Goal: Information Seeking & Learning: Check status

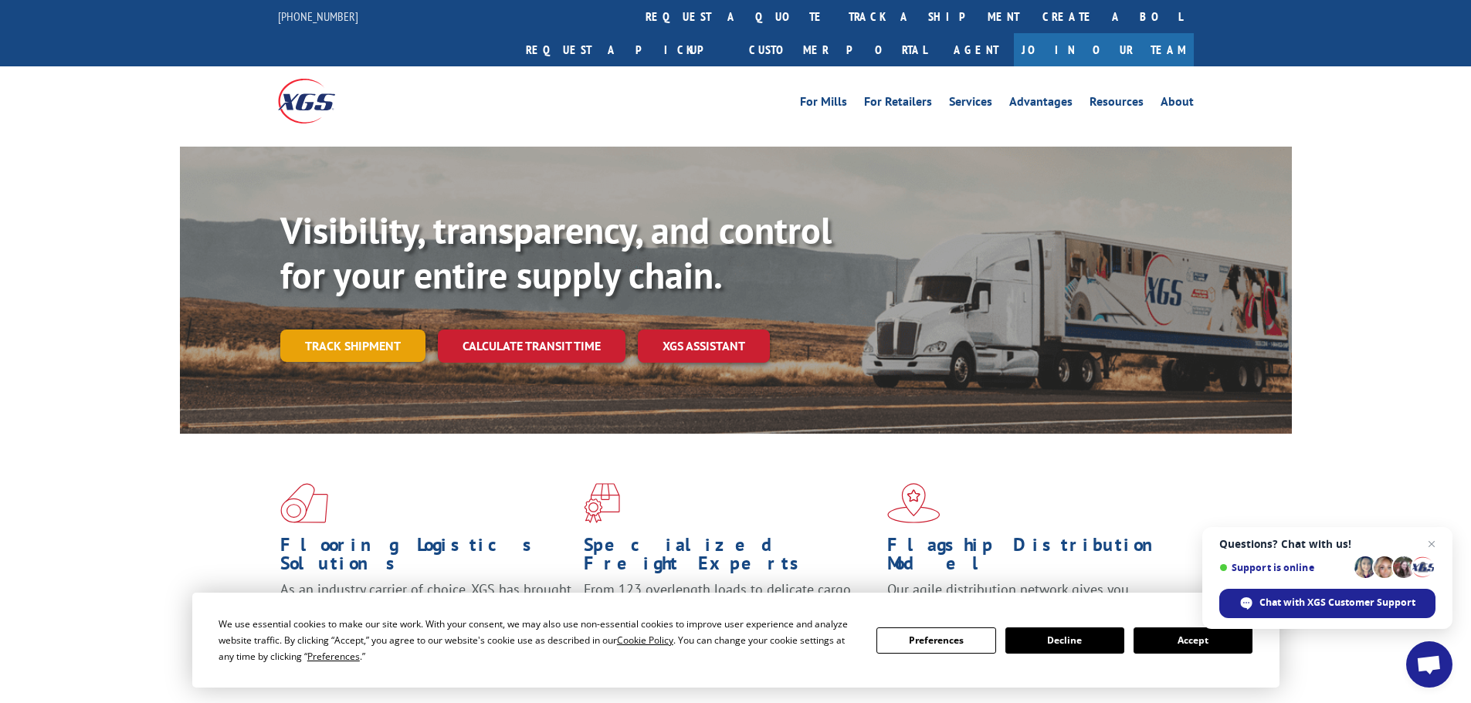
click at [368, 330] on link "Track shipment" at bounding box center [352, 346] width 145 height 32
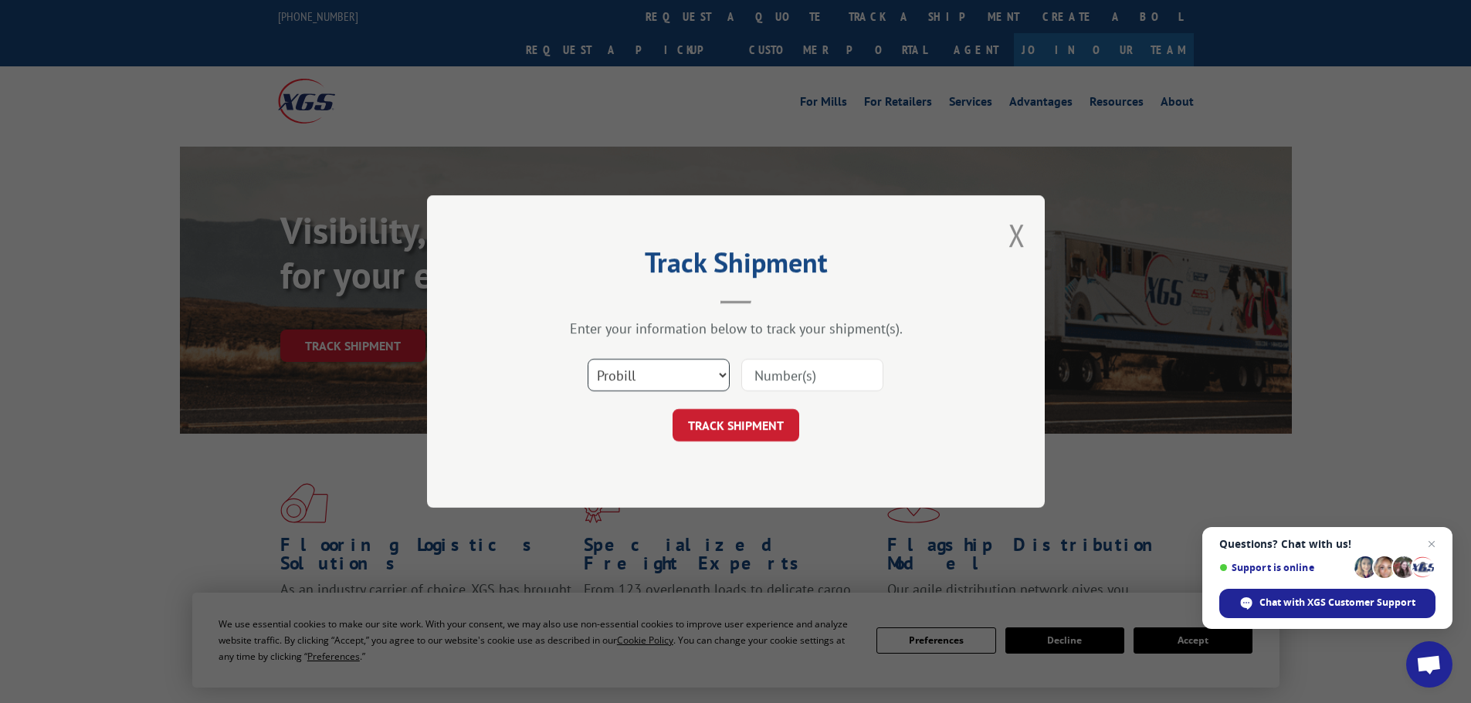
click at [651, 368] on select "Select category... Probill BOL PO" at bounding box center [659, 375] width 142 height 32
select select "po"
click at [588, 359] on select "Select category... Probill BOL PO" at bounding box center [659, 375] width 142 height 32
click at [794, 364] on input at bounding box center [812, 375] width 142 height 32
paste input "23510013"
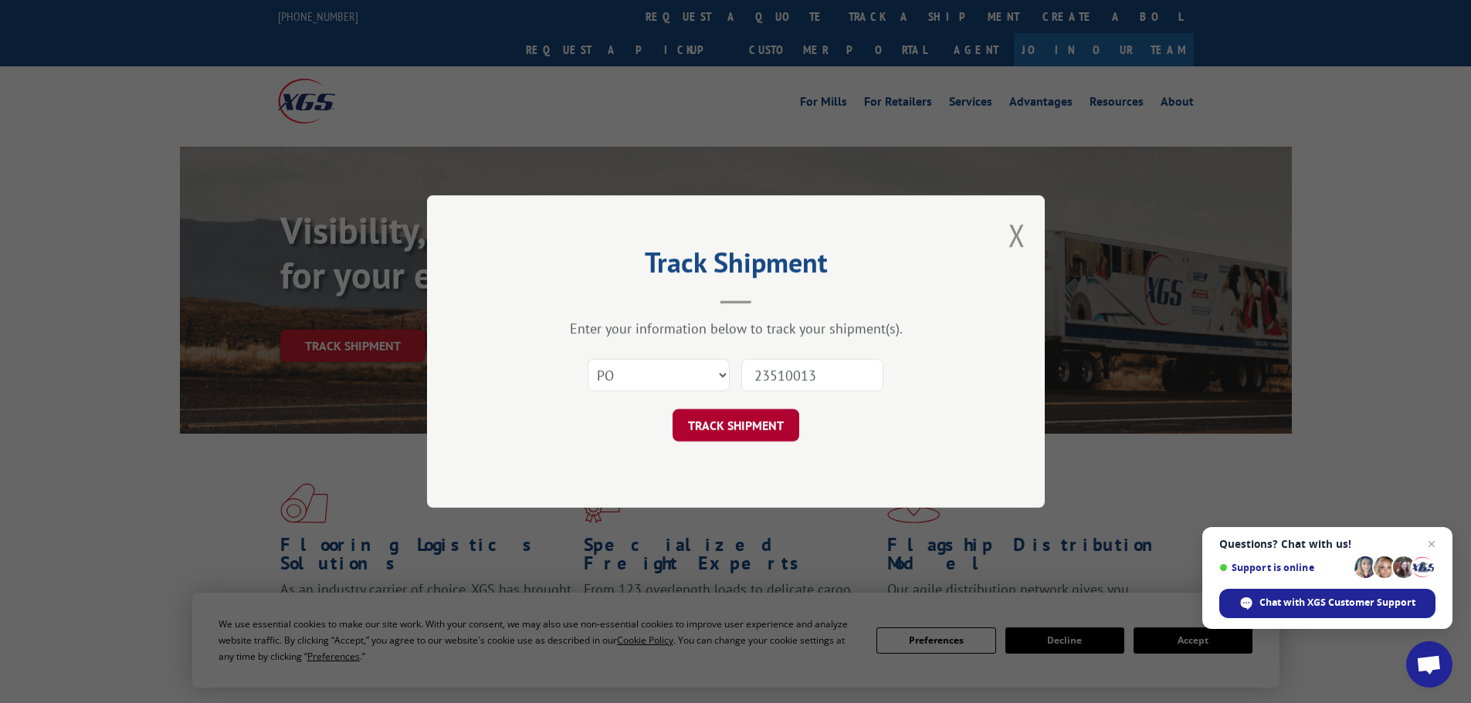
type input "23510013"
click at [775, 438] on button "TRACK SHIPMENT" at bounding box center [736, 425] width 127 height 32
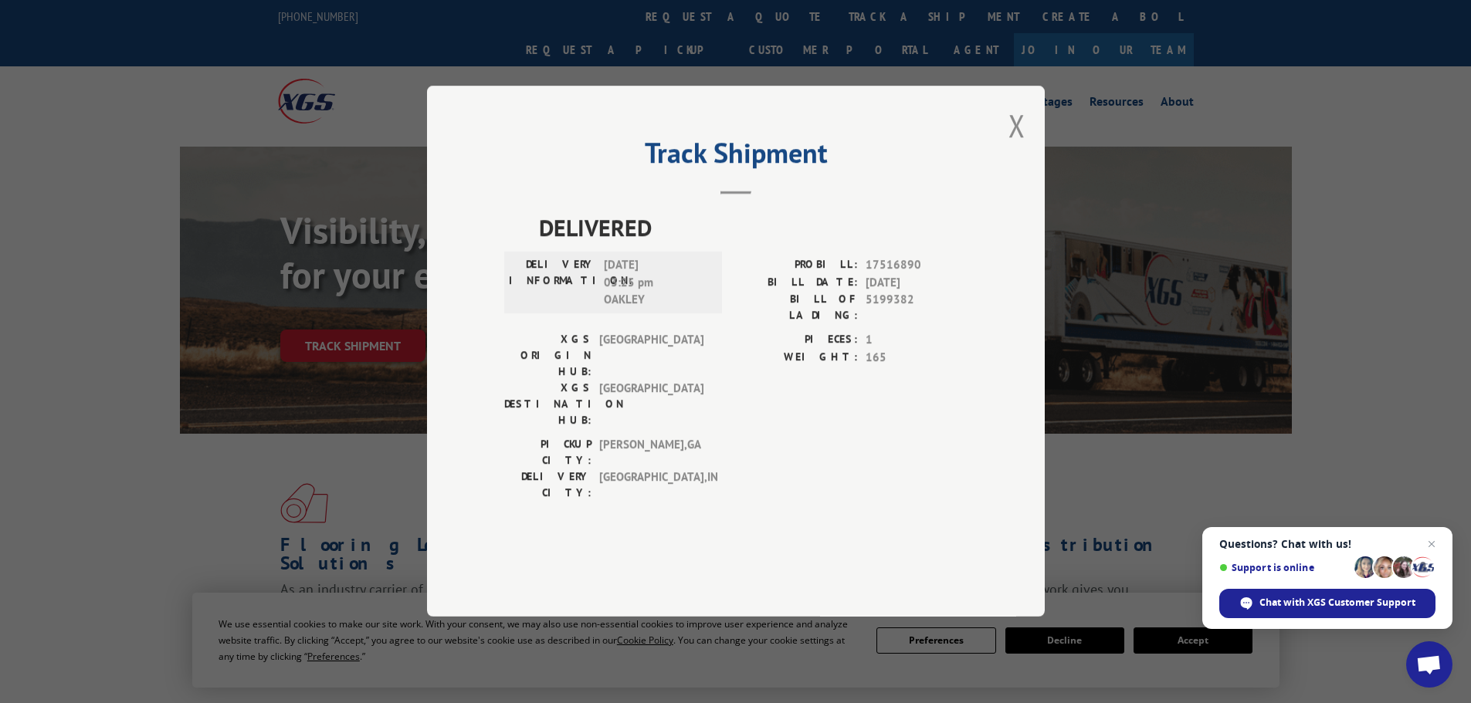
drag, startPoint x: 677, startPoint y: 313, endPoint x: 524, endPoint y: 258, distance: 162.4
click at [524, 258] on div "DELIVERED DELIVERY INFORMATION: [DATE] 03:25 pm OAKLEY PROBILL: 17516890 BILL D…" at bounding box center [735, 360] width 463 height 299
copy div "DELIVERED DELIVERY INFORMATION: [DATE]"
click at [1021, 146] on button "Close modal" at bounding box center [1016, 125] width 17 height 41
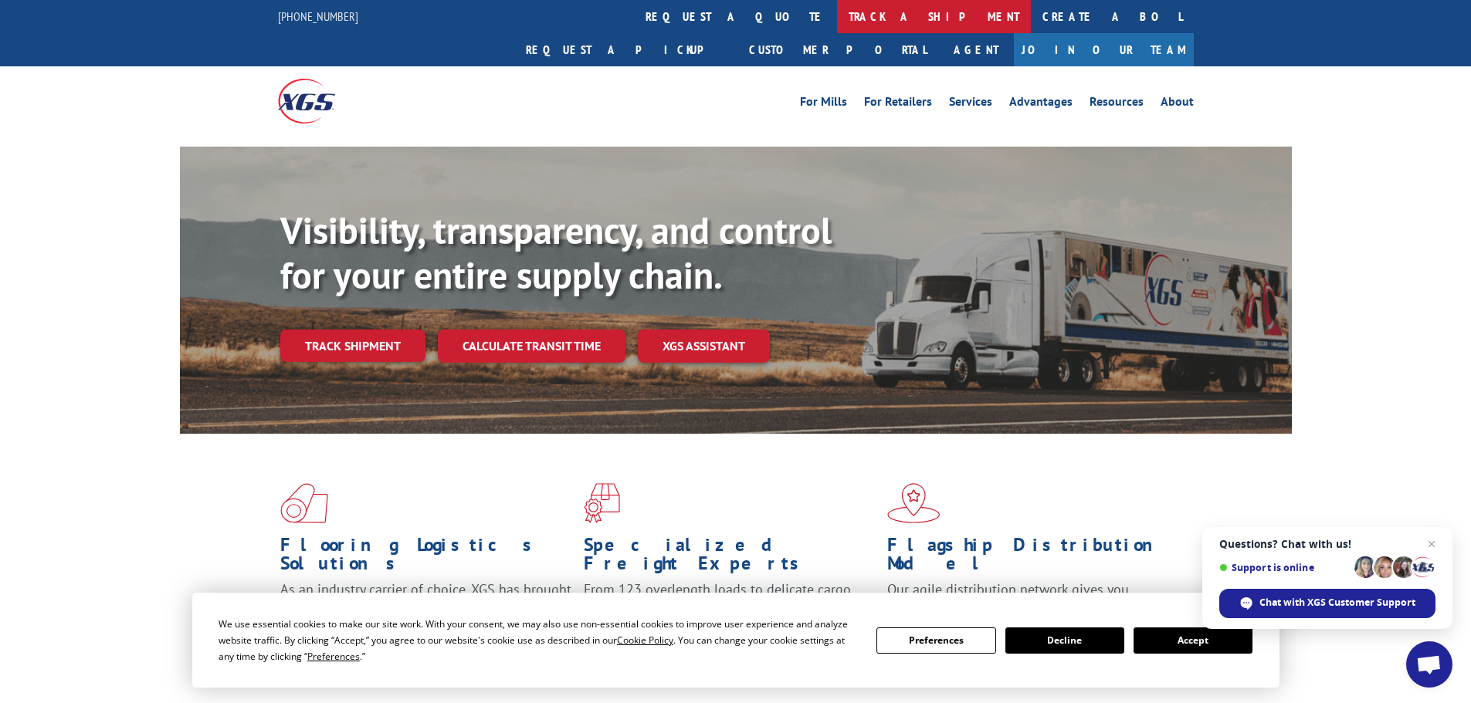
click at [837, 22] on link "track a shipment" at bounding box center [934, 16] width 194 height 33
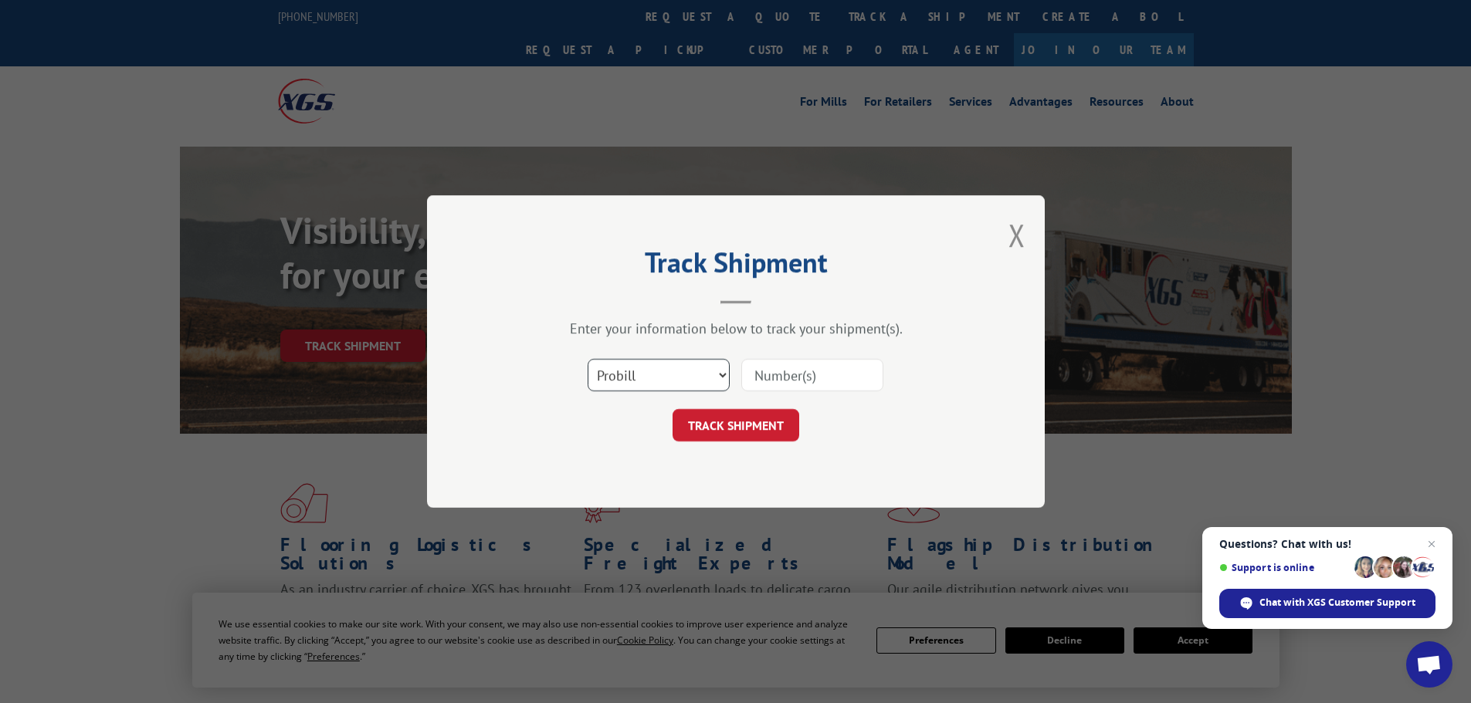
click at [660, 366] on select "Select category... Probill BOL PO" at bounding box center [659, 375] width 142 height 32
select select "po"
click at [588, 359] on select "Select category... Probill BOL PO" at bounding box center [659, 375] width 142 height 32
click at [792, 382] on input at bounding box center [812, 375] width 142 height 32
paste input "23510019"
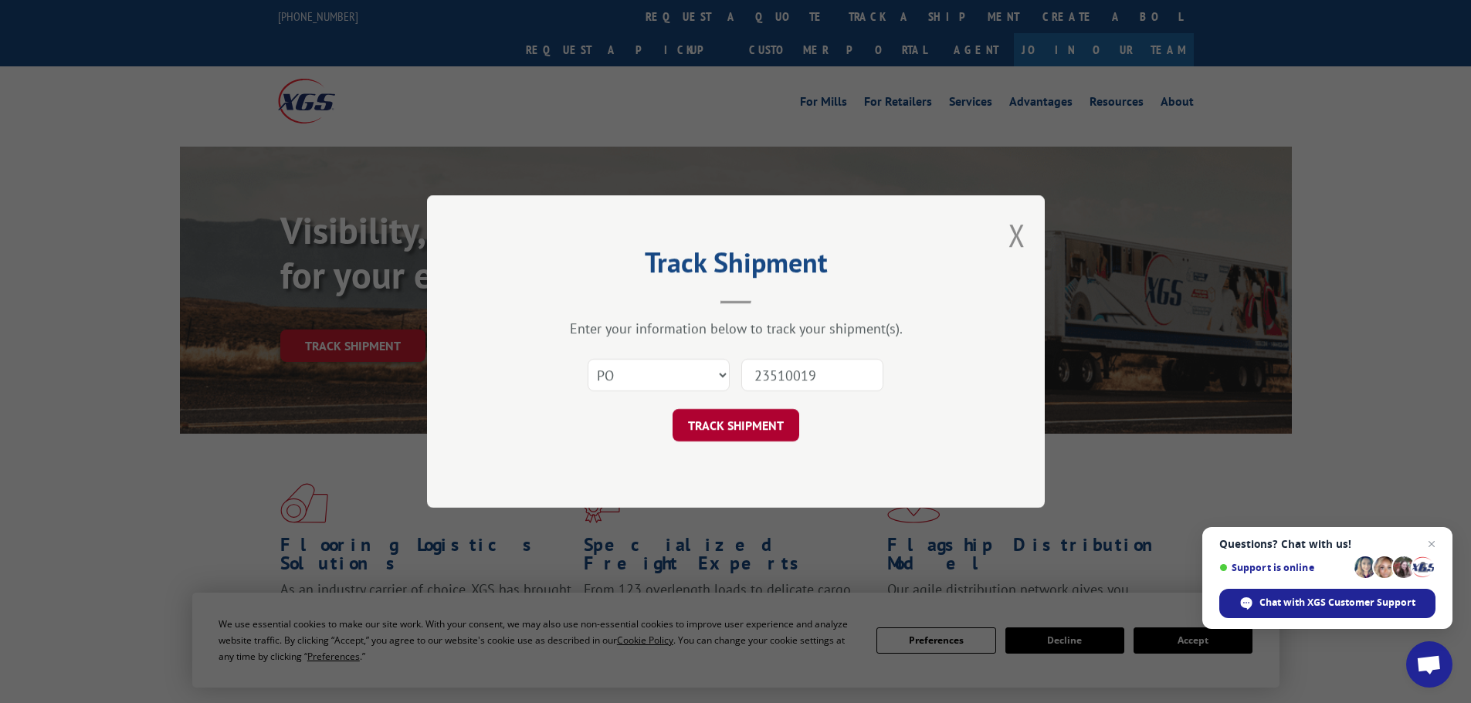
type input "23510019"
click at [757, 419] on button "TRACK SHIPMENT" at bounding box center [736, 425] width 127 height 32
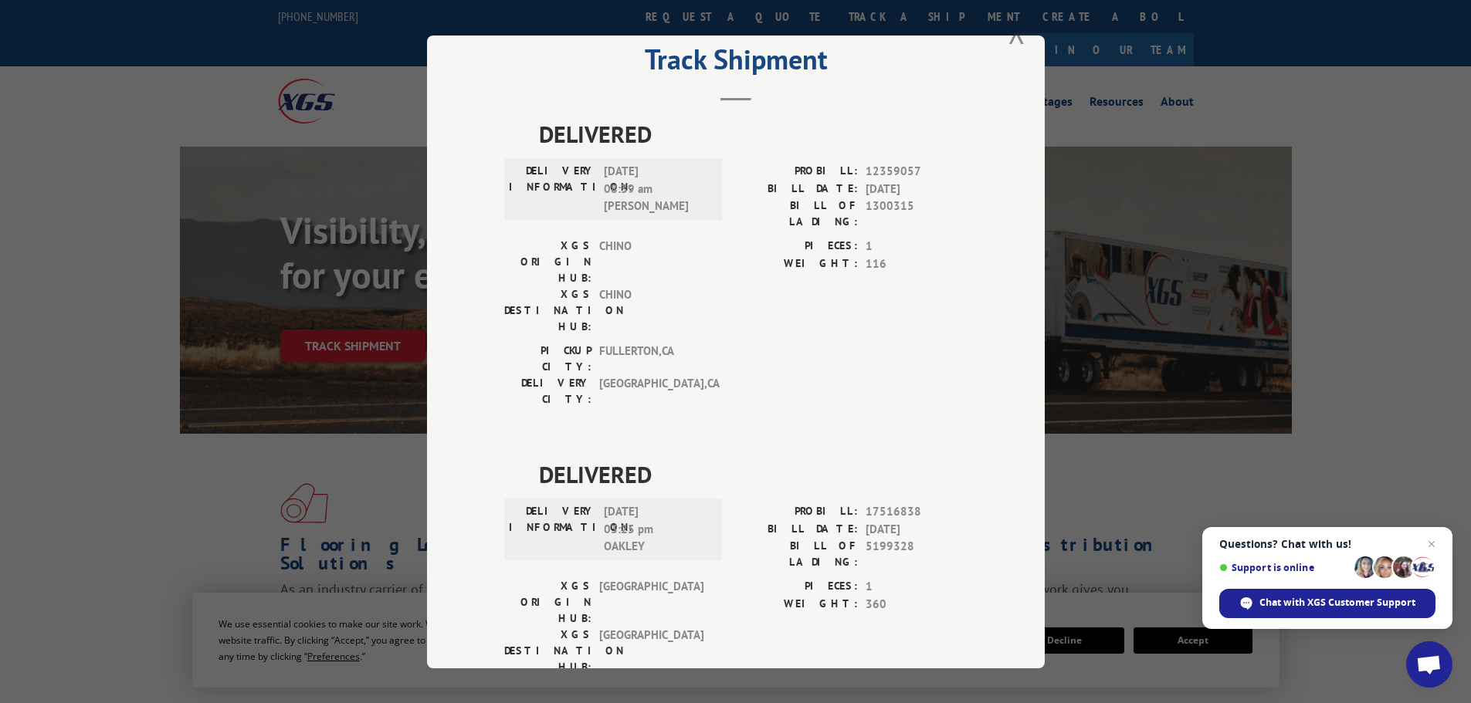
scroll to position [63, 0]
